Goal: Transaction & Acquisition: Book appointment/travel/reservation

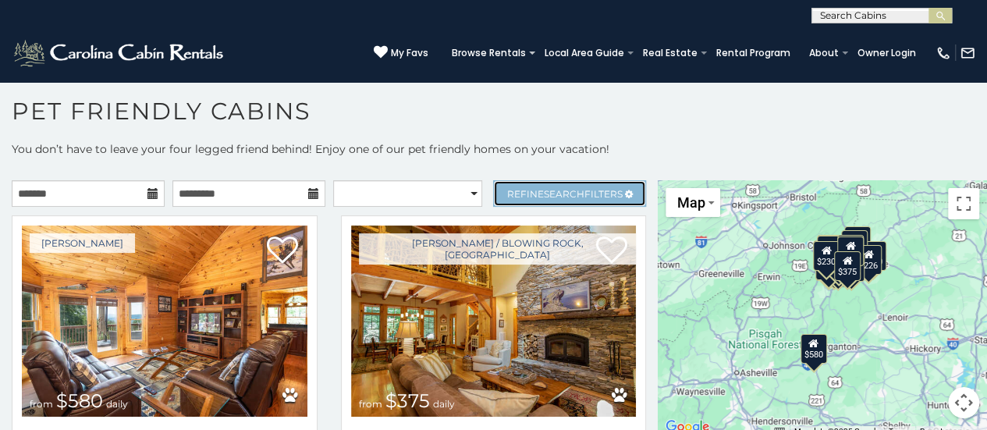
click at [545, 188] on span "Search" at bounding box center [564, 194] width 41 height 12
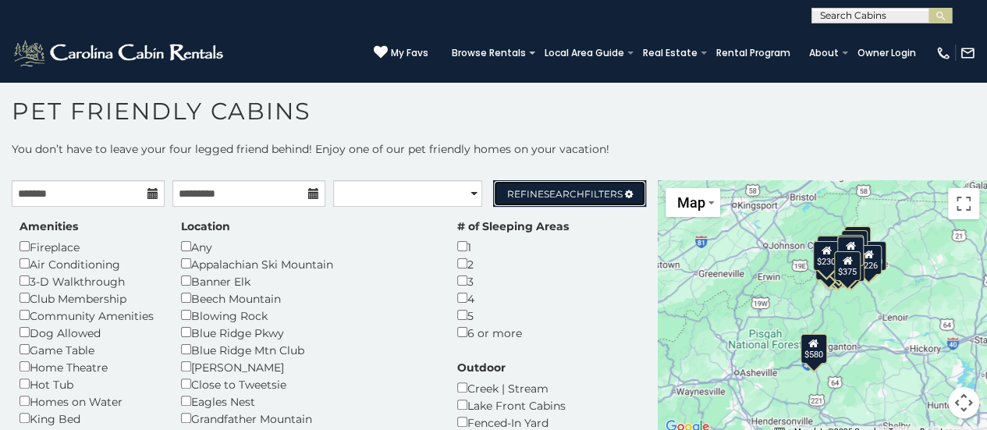
scroll to position [78, 0]
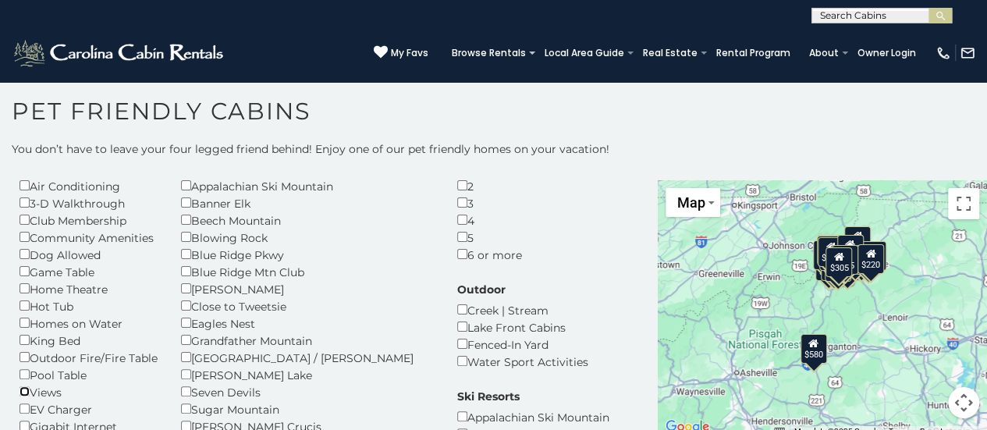
scroll to position [156, 0]
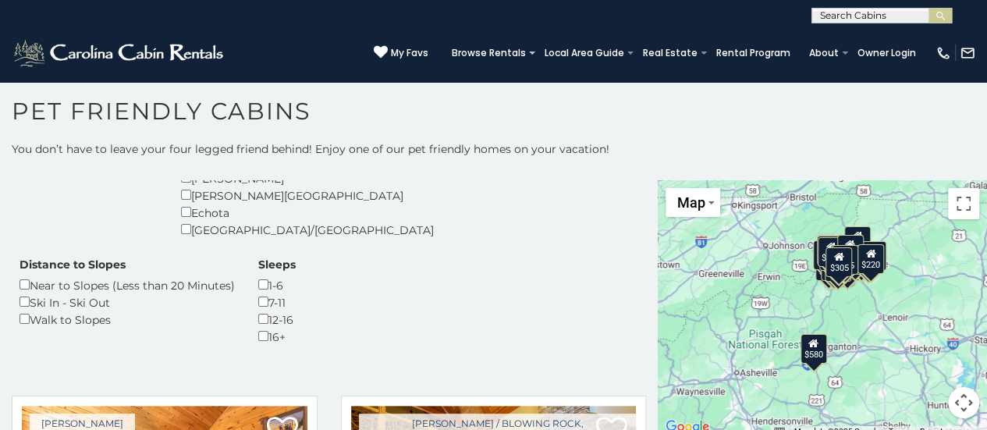
scroll to position [468, 0]
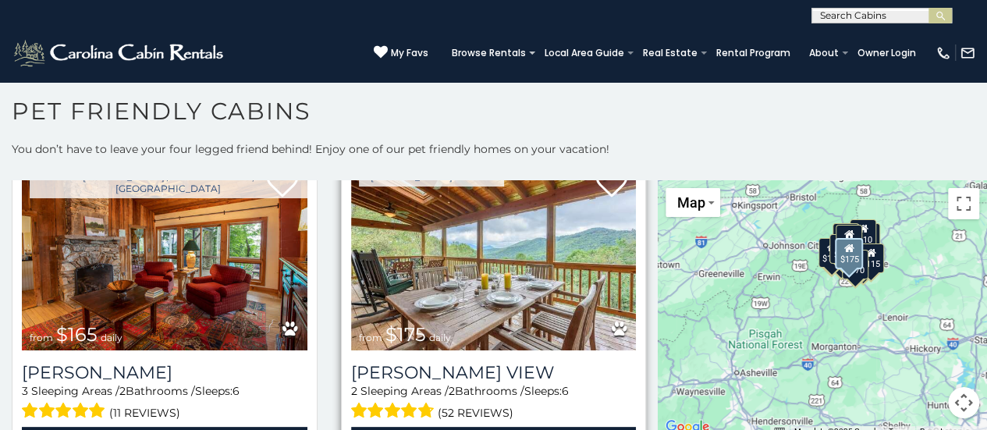
scroll to position [702, 0]
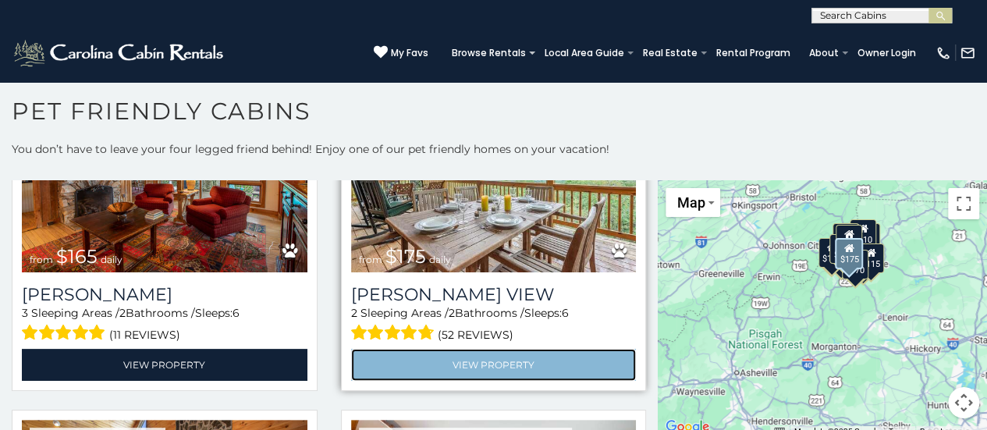
click at [453, 376] on link "View Property" at bounding box center [494, 365] width 286 height 32
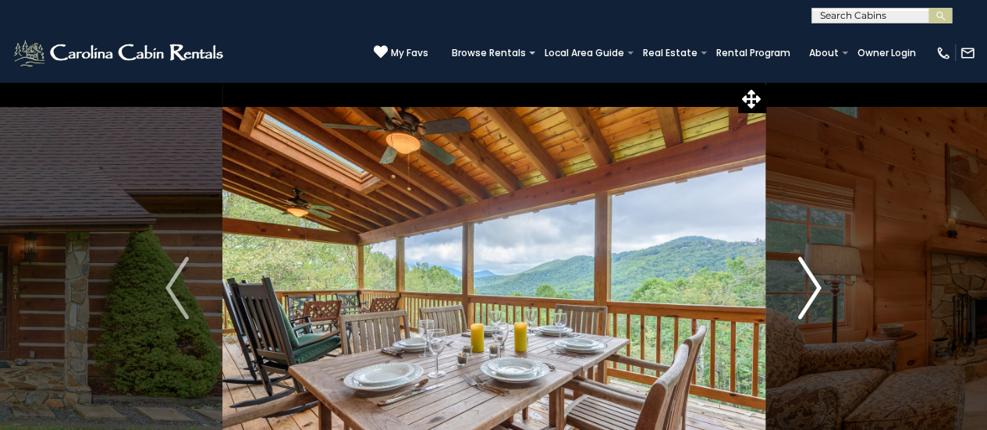
click at [799, 272] on img "Next" at bounding box center [809, 288] width 23 height 62
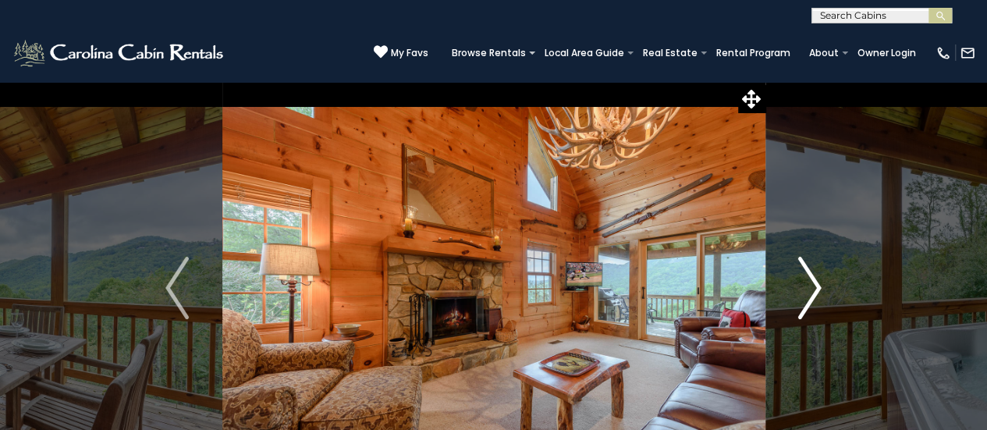
click at [799, 272] on img "Next" at bounding box center [809, 288] width 23 height 62
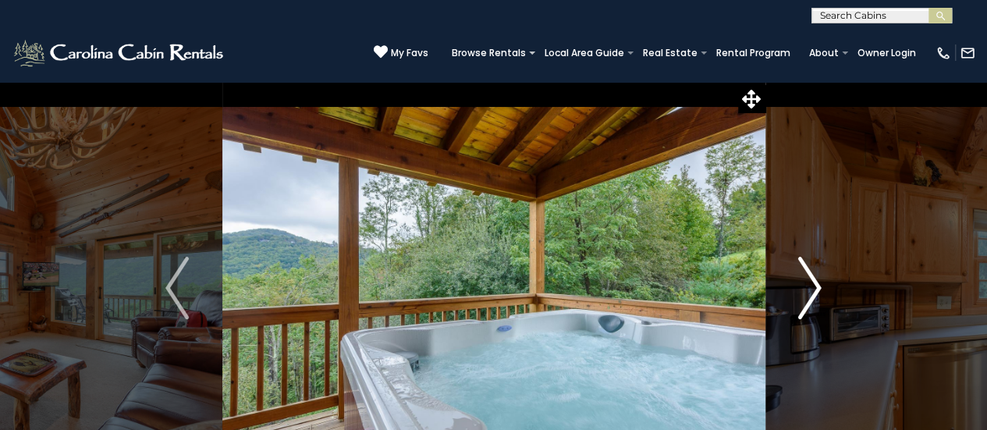
click at [799, 272] on img "Next" at bounding box center [809, 288] width 23 height 62
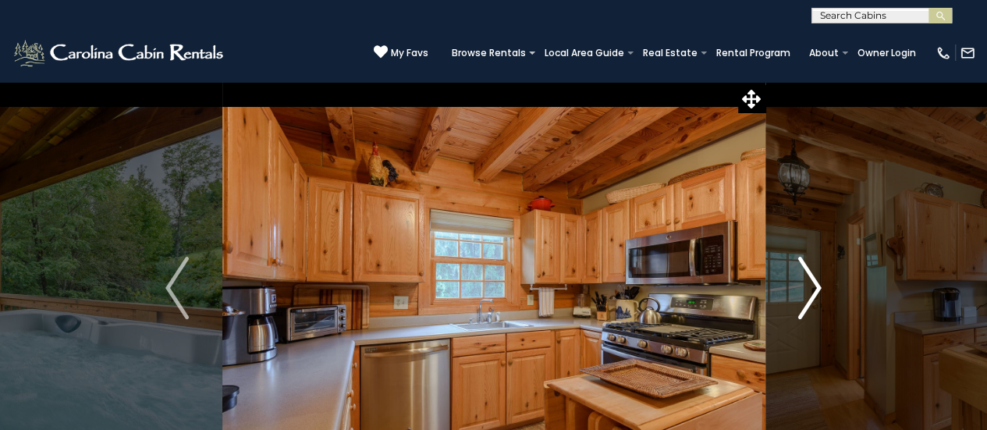
click at [799, 272] on img "Next" at bounding box center [809, 288] width 23 height 62
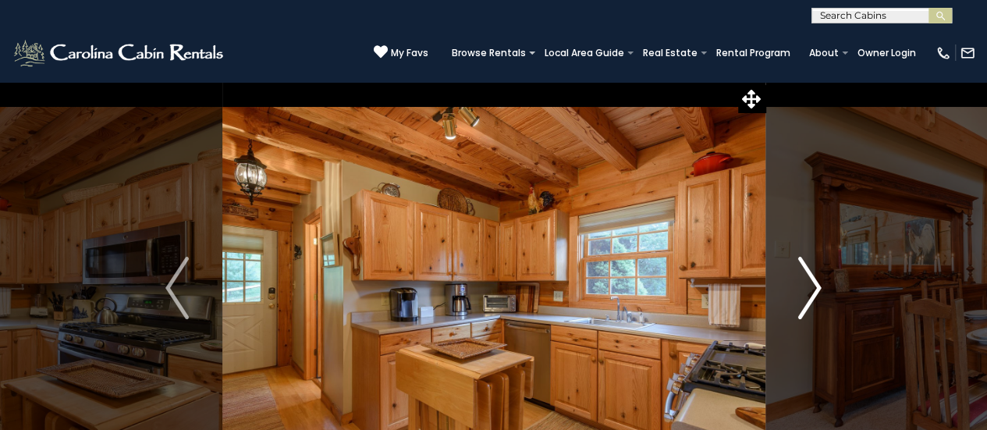
click at [799, 272] on img "Next" at bounding box center [809, 288] width 23 height 62
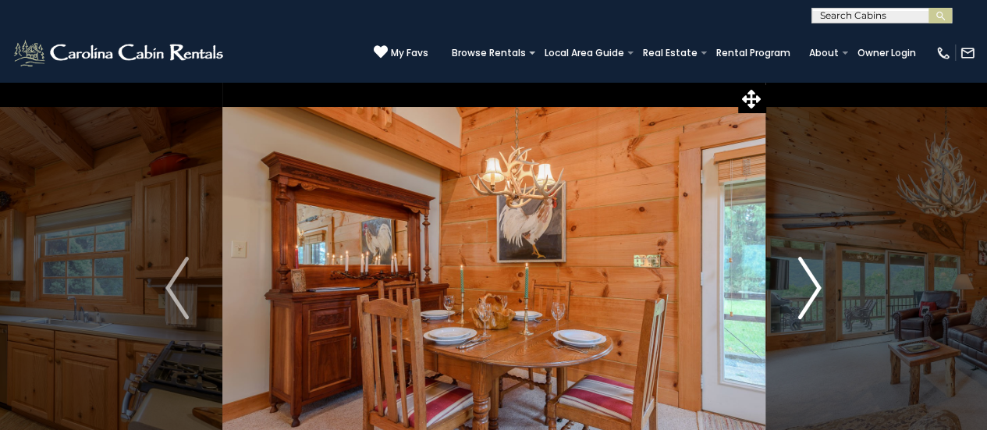
click at [799, 272] on img "Next" at bounding box center [809, 288] width 23 height 62
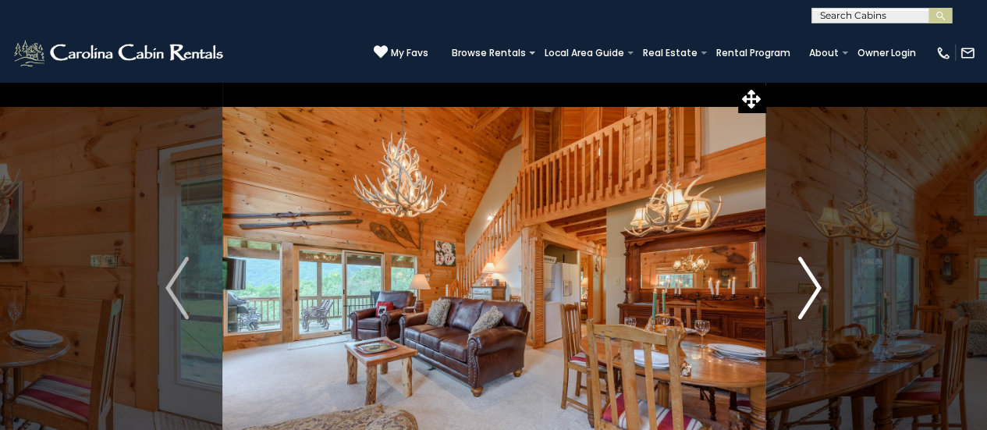
click at [799, 272] on img "Next" at bounding box center [809, 288] width 23 height 62
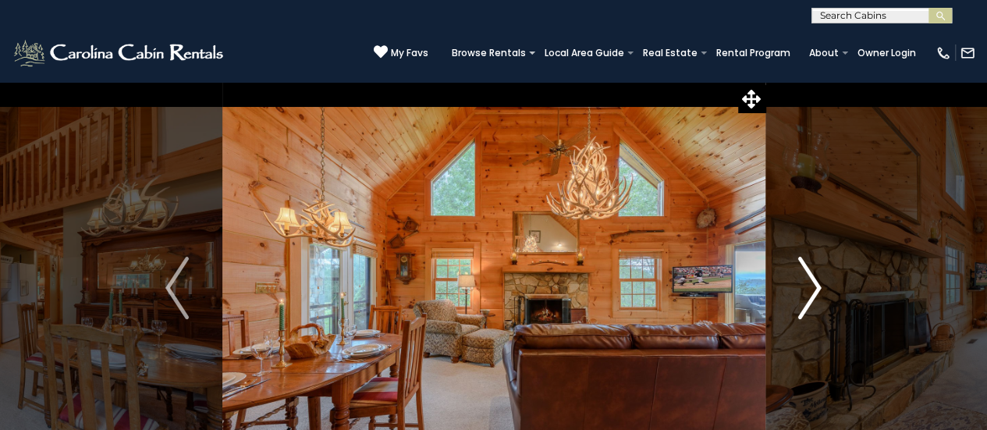
click at [799, 272] on img "Next" at bounding box center [809, 288] width 23 height 62
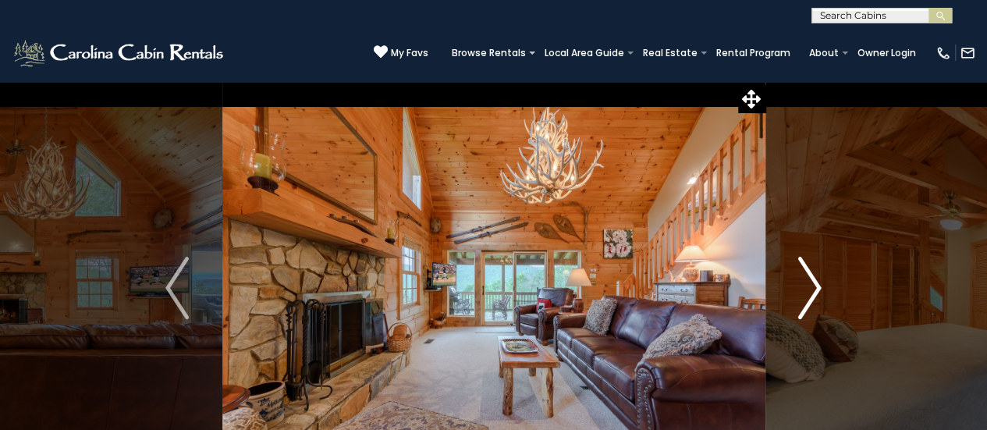
click at [799, 272] on img "Next" at bounding box center [809, 288] width 23 height 62
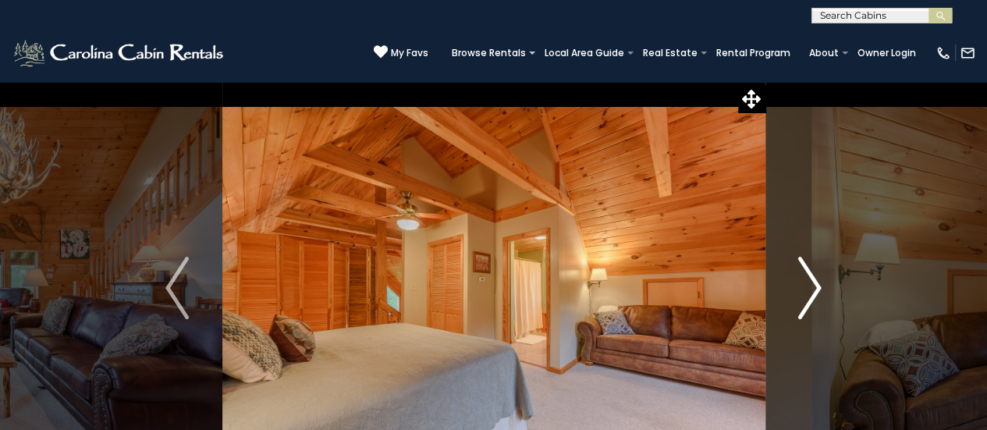
click at [799, 272] on img "Next" at bounding box center [809, 288] width 23 height 62
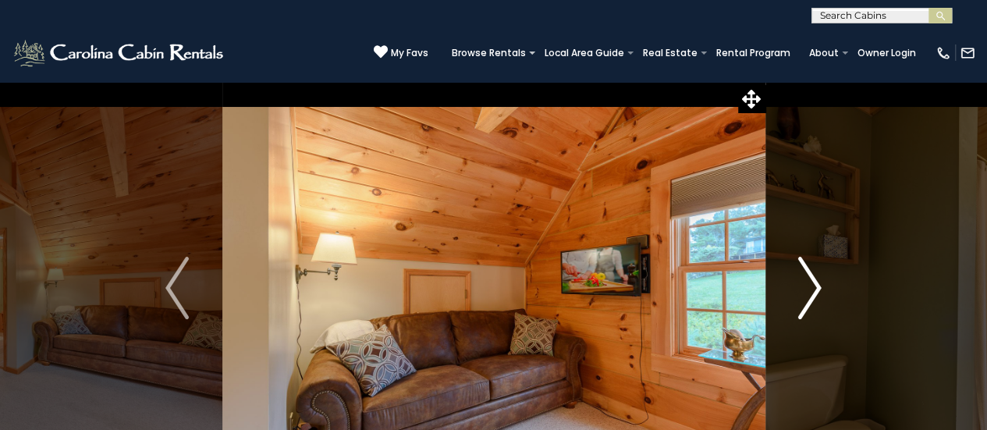
click at [799, 272] on img "Next" at bounding box center [809, 288] width 23 height 62
